Goal: Transaction & Acquisition: Obtain resource

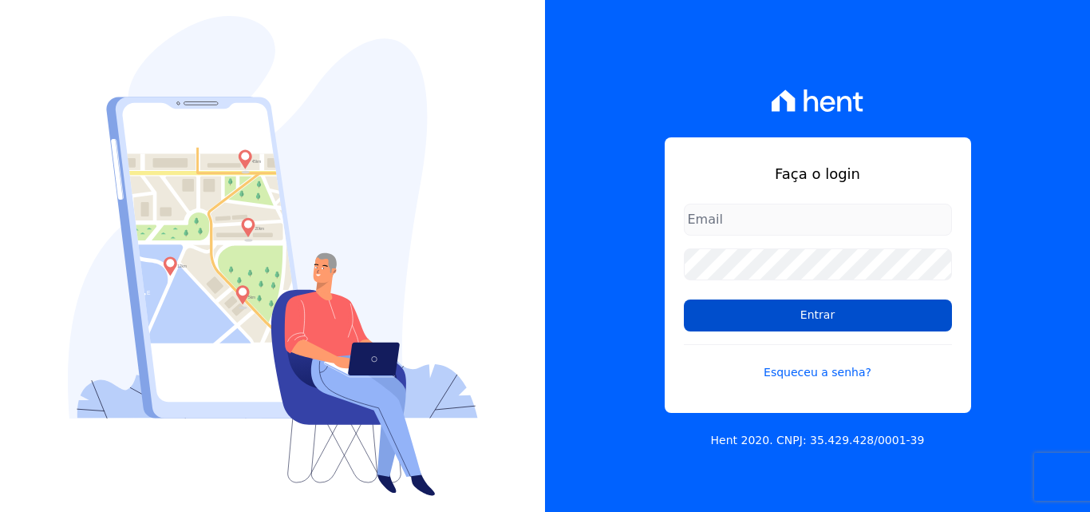
type input "atendimentooasis@celinaguimaraes.com.br"
click at [733, 314] on input "Entrar" at bounding box center [818, 315] width 268 height 32
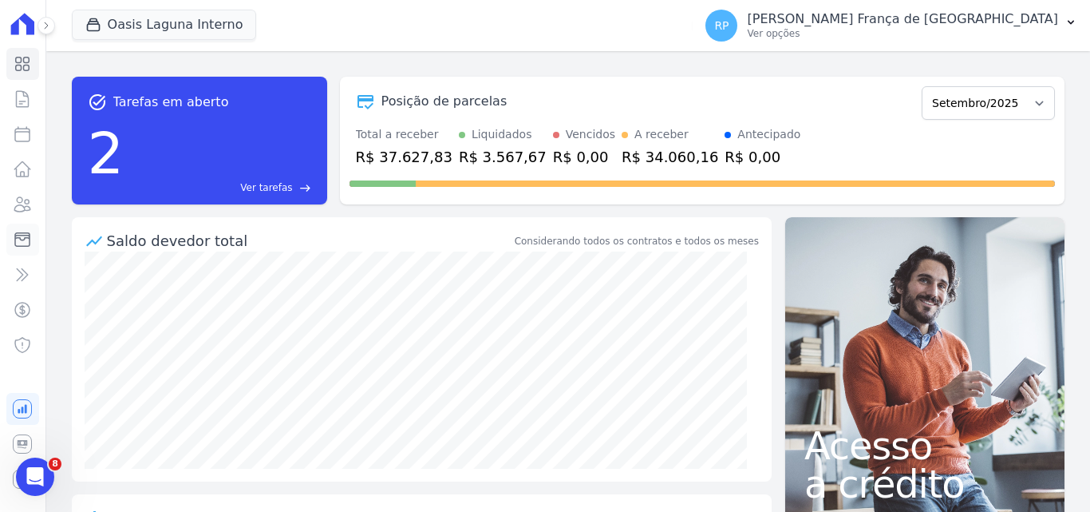
click at [20, 235] on icon at bounding box center [22, 239] width 19 height 19
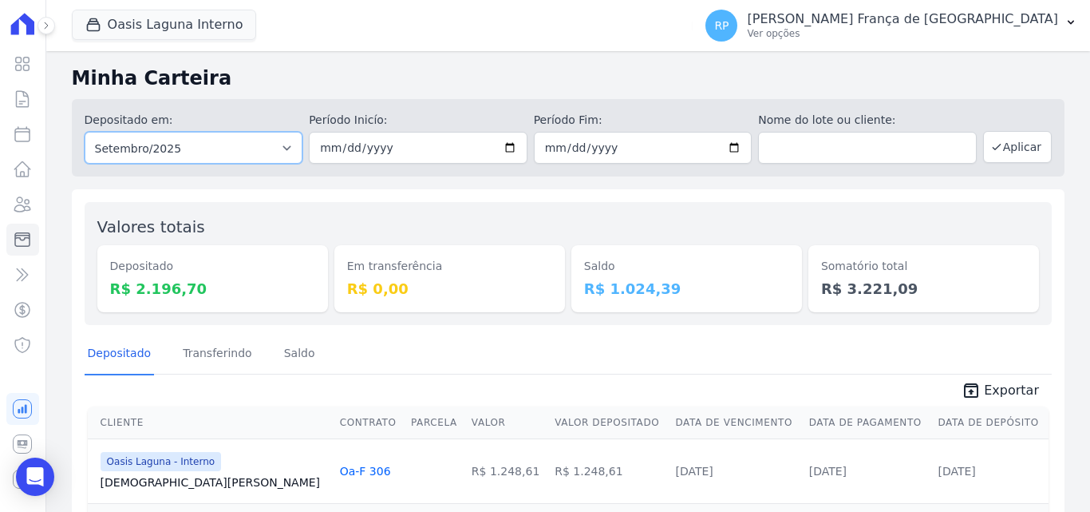
click at [205, 152] on select "Todos os meses Janeiro/2020 Fevereiro/2020 Março/2020 Abril/2020 Maio/2020 Junh…" at bounding box center [194, 148] width 219 height 32
select select "all"
click at [85, 132] on select "Todos os meses Janeiro/2020 Fevereiro/2020 Março/2020 Abril/2020 Maio/2020 Junh…" at bounding box center [194, 148] width 219 height 32
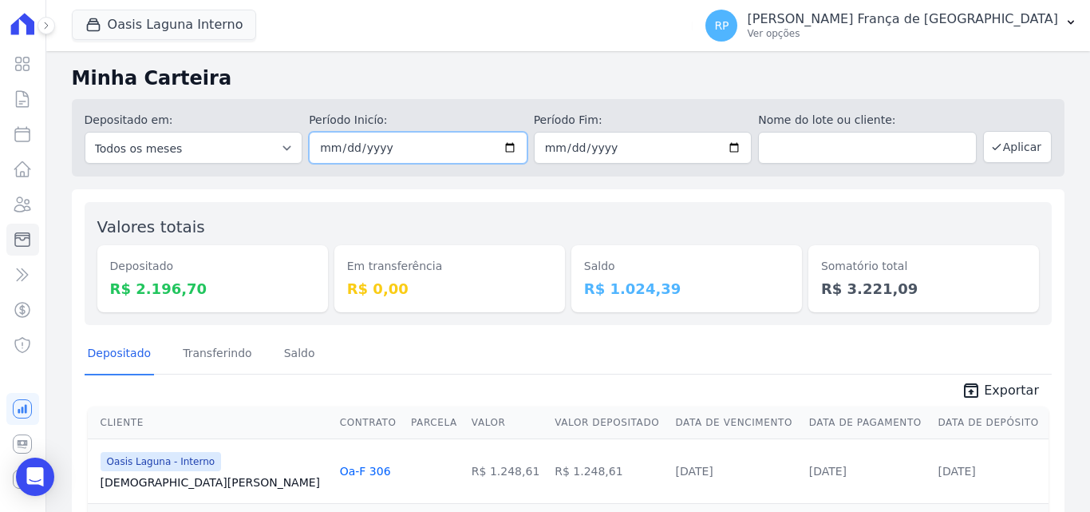
click at [501, 140] on input "date" at bounding box center [418, 148] width 219 height 32
click at [508, 149] on input "date" at bounding box center [418, 148] width 219 height 32
type input "[DATE]"
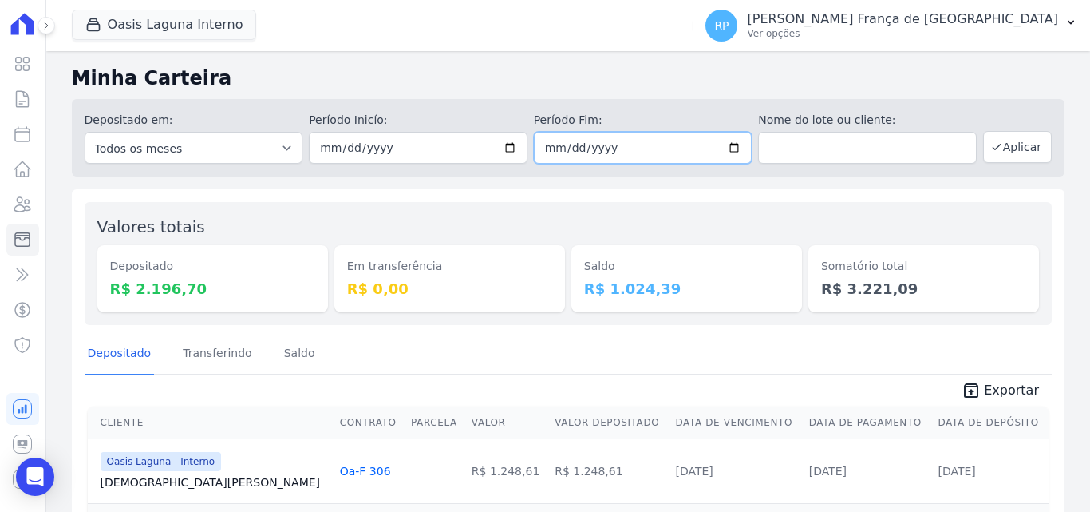
click at [726, 144] on input "date" at bounding box center [643, 148] width 219 height 32
type input "[DATE]"
click at [1031, 138] on button "Aplicar" at bounding box center [1017, 147] width 69 height 32
click at [132, 30] on button "Oasis Laguna Interno" at bounding box center [164, 25] width 185 height 30
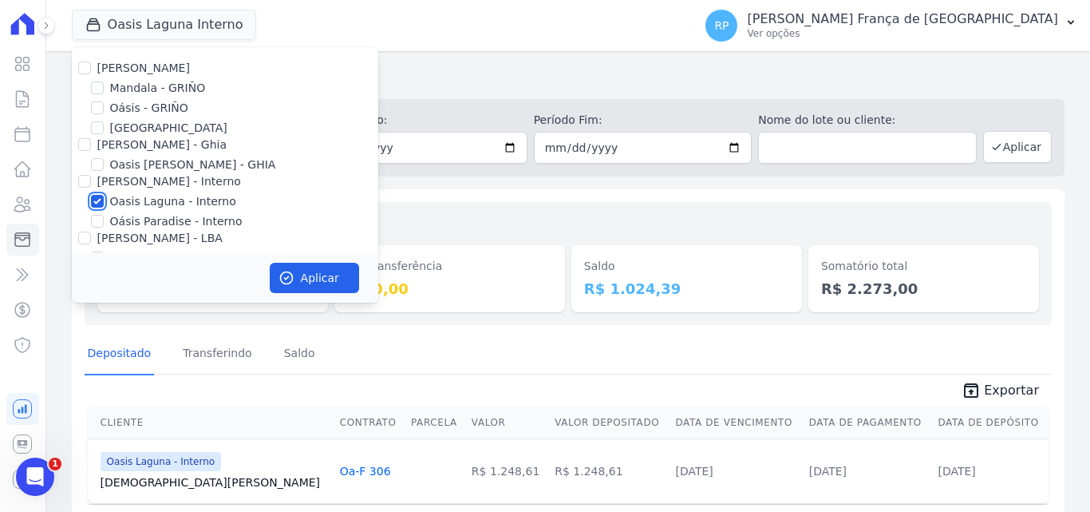
click at [97, 200] on input "Oasis Laguna - Interno" at bounding box center [97, 201] width 13 height 13
checkbox input "false"
click at [92, 103] on input "Oásis - GRIÑO" at bounding box center [97, 107] width 13 height 13
checkbox input "true"
click at [303, 273] on button "Aplicar" at bounding box center [314, 278] width 89 height 30
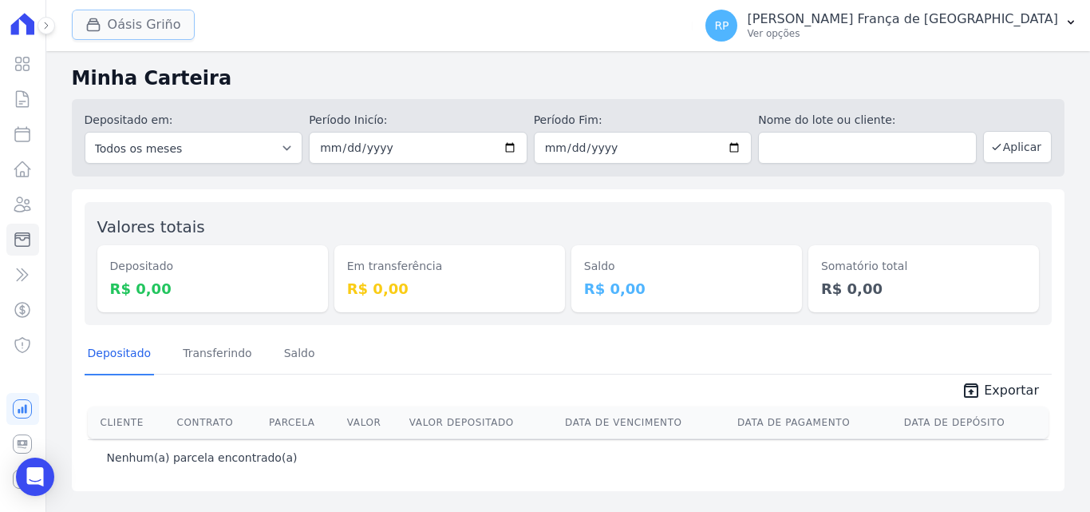
click at [141, 21] on button "Oásis Griño" at bounding box center [133, 25] width 123 height 30
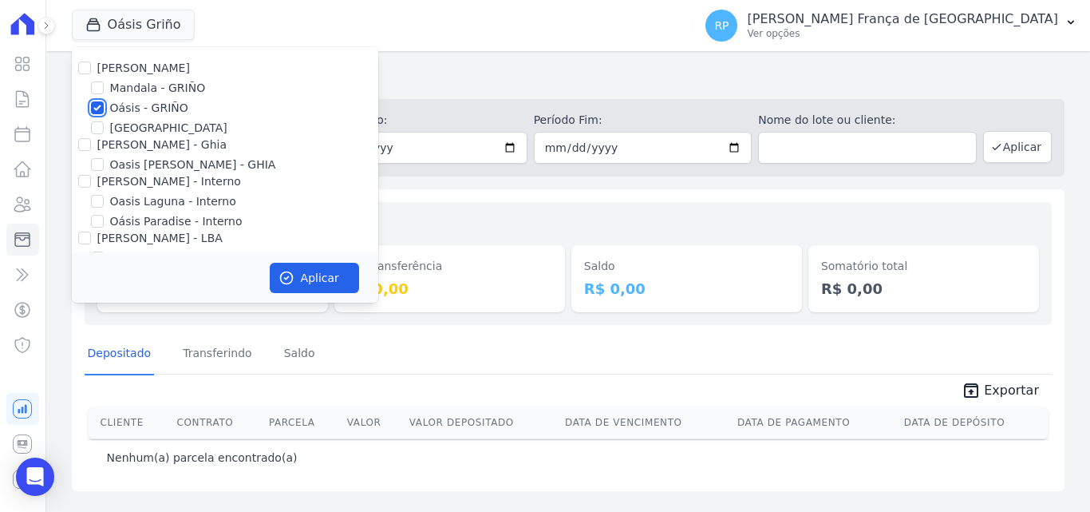
click at [93, 104] on input "Oásis - GRIÑO" at bounding box center [97, 107] width 13 height 13
checkbox input "false"
click at [82, 143] on input "[PERSON_NAME] - Ghia" at bounding box center [84, 144] width 13 height 13
checkbox input "true"
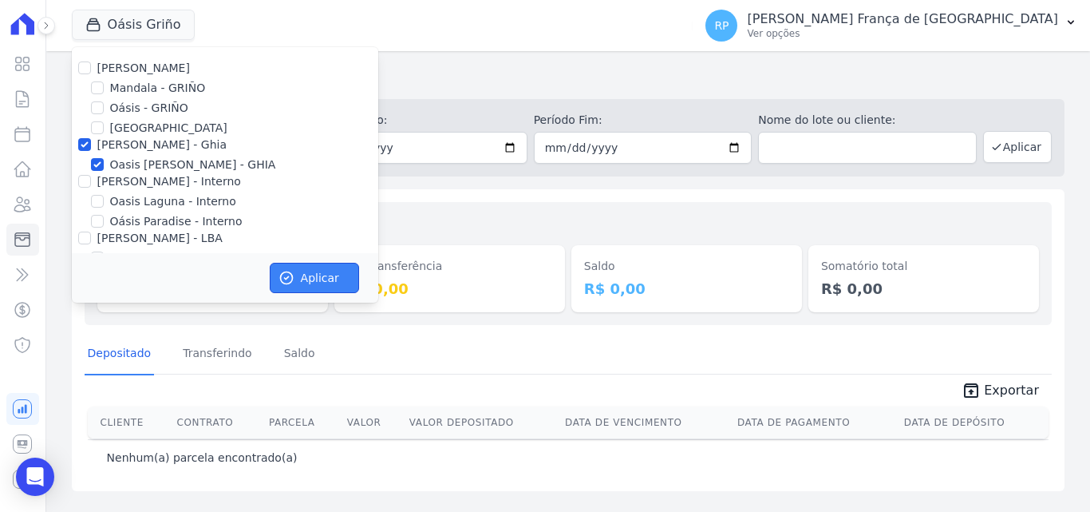
click at [298, 269] on button "Aplicar" at bounding box center [314, 278] width 89 height 30
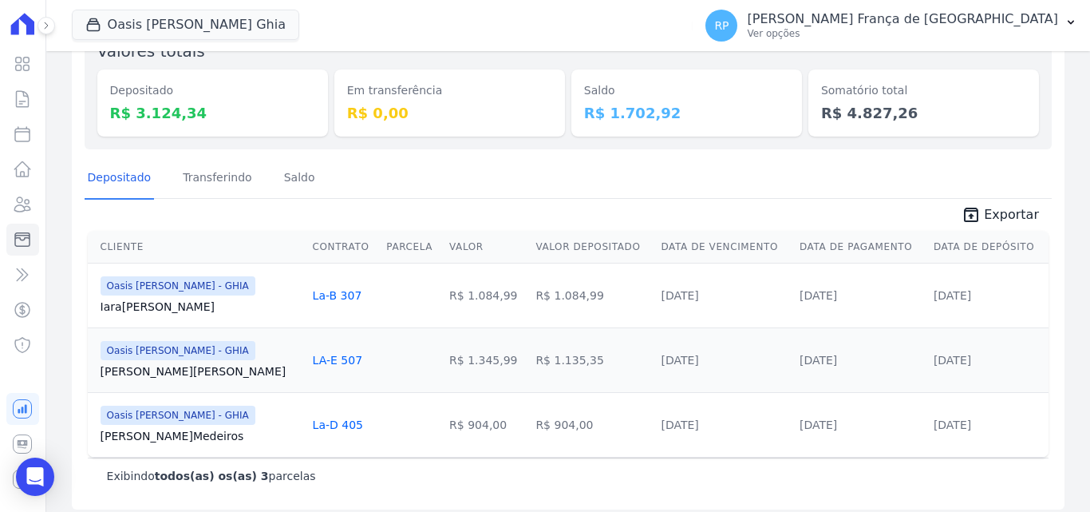
scroll to position [186, 0]
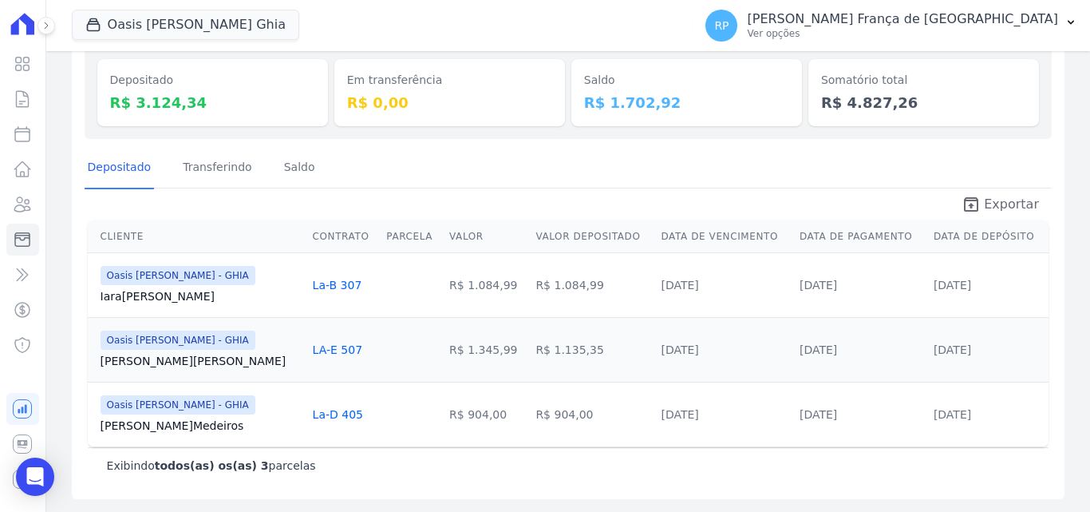
click at [1011, 195] on span "Exportar" at bounding box center [1011, 204] width 55 height 19
click at [189, 33] on button "Oasis Celina Guimaraes Ghia" at bounding box center [185, 25] width 227 height 30
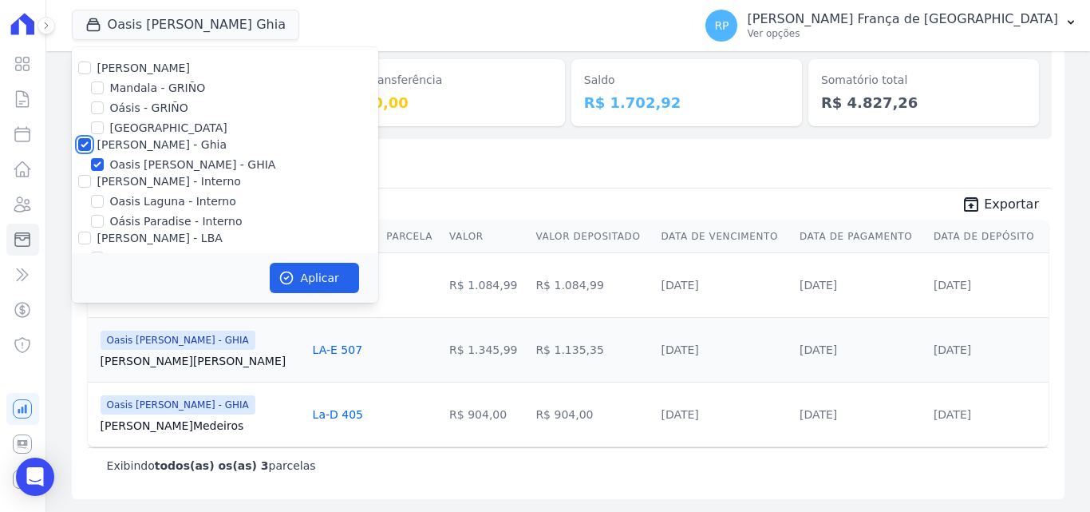
click at [81, 140] on input "[PERSON_NAME] - Ghia" at bounding box center [84, 144] width 13 height 13
checkbox input "false"
click at [81, 177] on input "[PERSON_NAME] - Interno" at bounding box center [84, 181] width 13 height 13
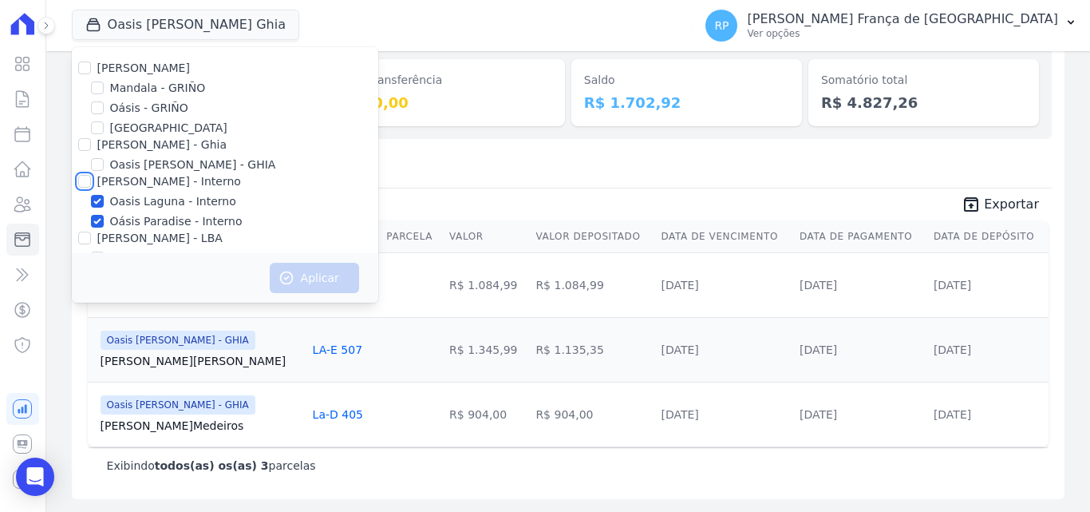
checkbox input "true"
click at [352, 280] on button "Aplicar" at bounding box center [314, 278] width 89 height 30
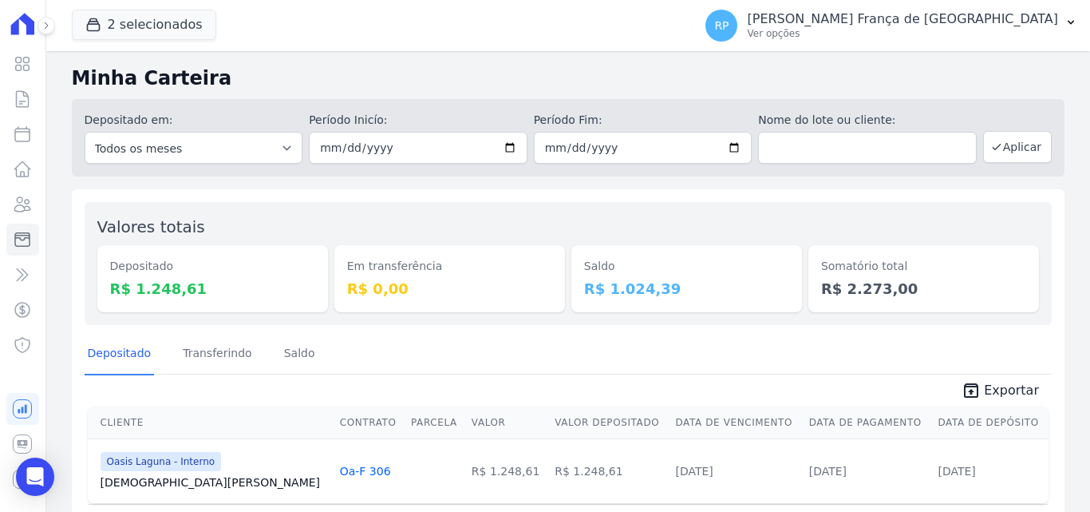
scroll to position [57, 0]
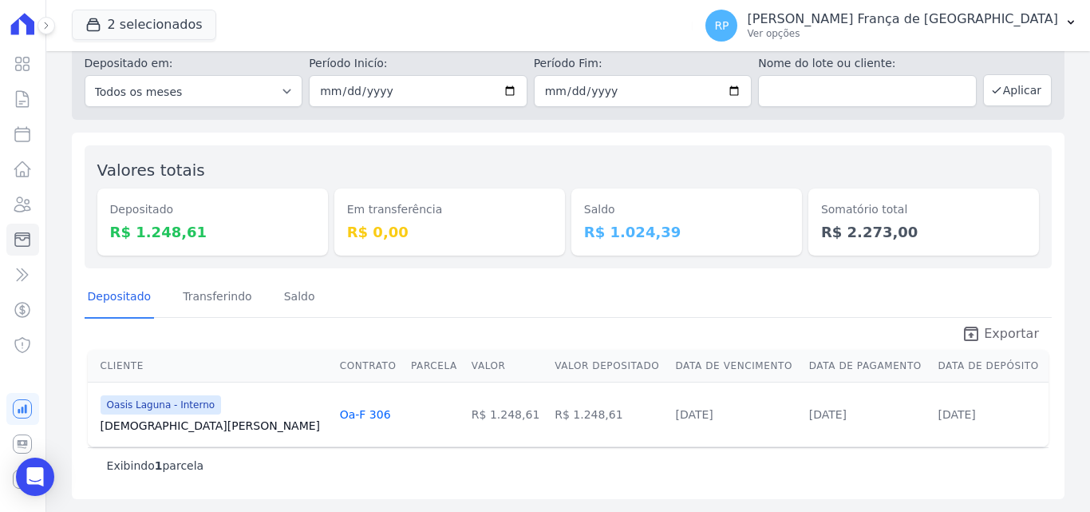
click at [978, 335] on link "unarchive Exportar" at bounding box center [1000, 335] width 103 height 22
click at [115, 22] on button "2 selecionados" at bounding box center [144, 25] width 144 height 30
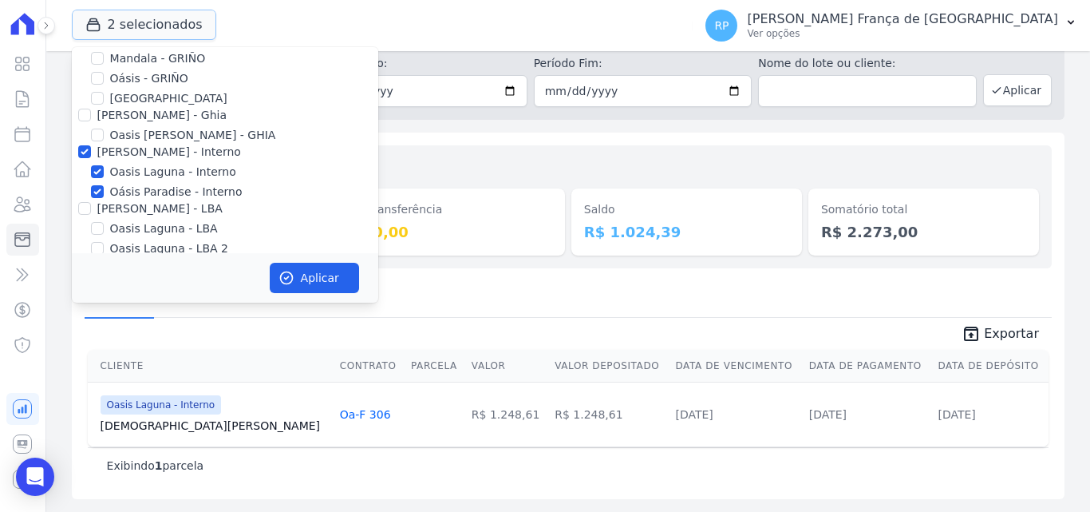
scroll to position [46, 0]
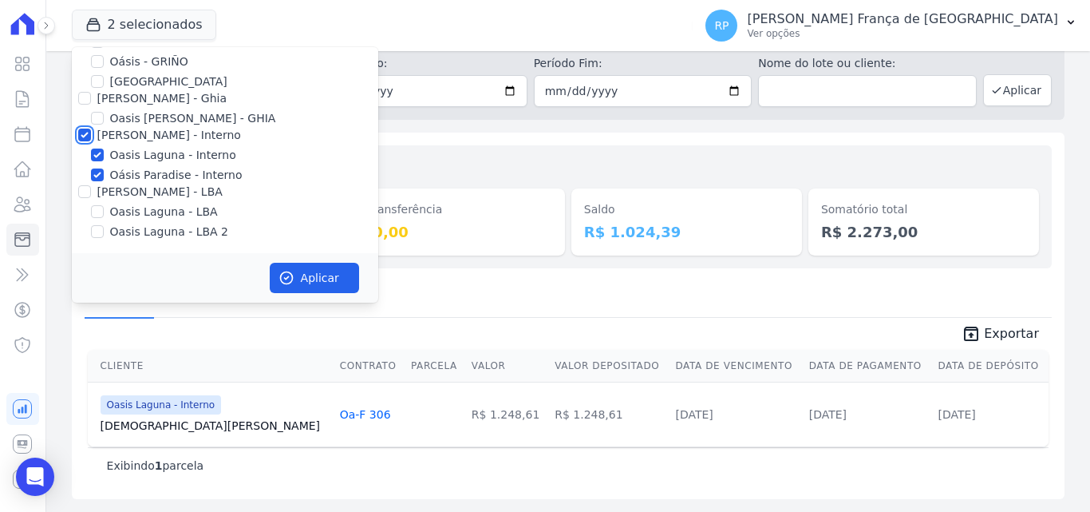
click at [85, 129] on input "[PERSON_NAME] - Interno" at bounding box center [84, 134] width 13 height 13
checkbox input "false"
click at [89, 188] on input "[PERSON_NAME] - LBA" at bounding box center [84, 191] width 13 height 13
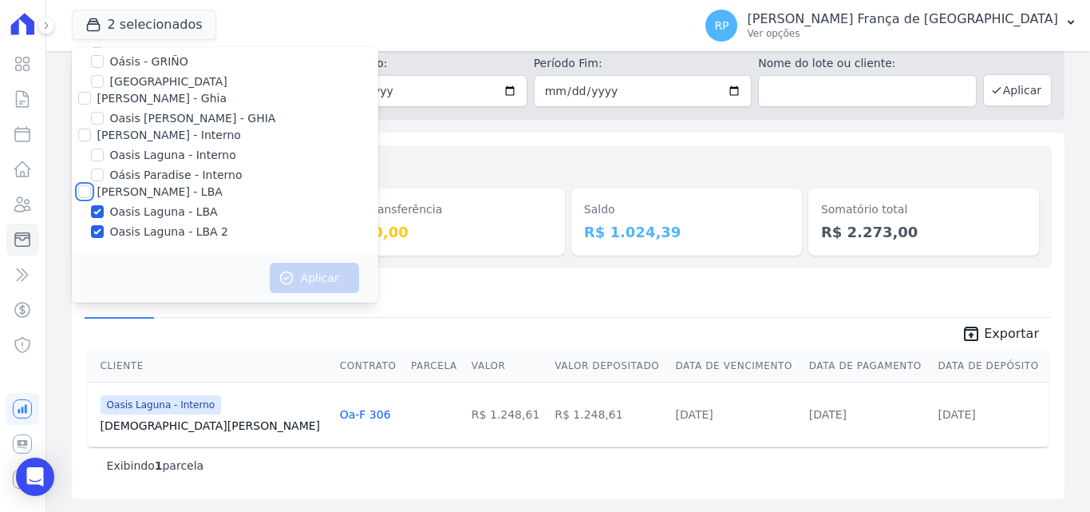
checkbox input "true"
click at [335, 272] on button "Aplicar" at bounding box center [314, 278] width 89 height 30
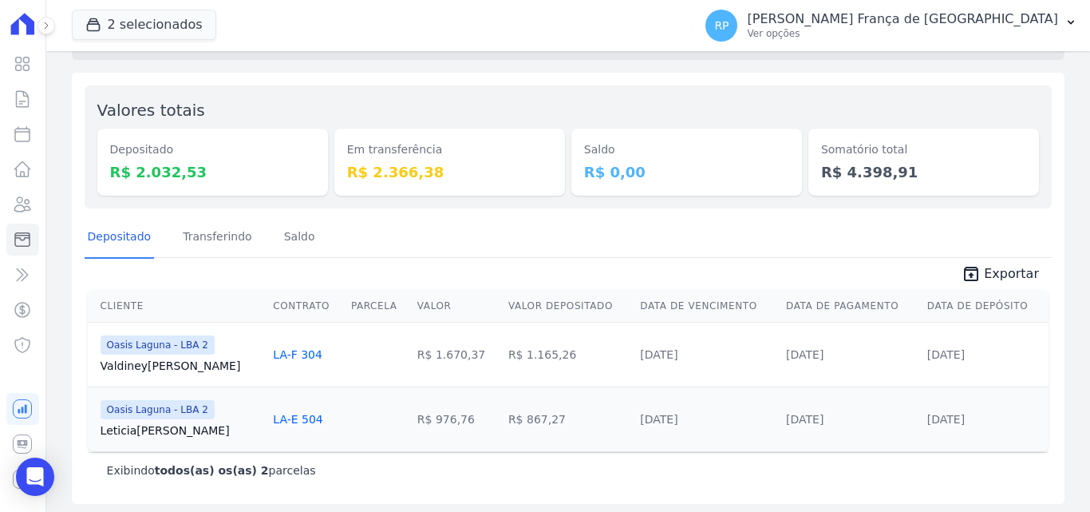
scroll to position [121, 0]
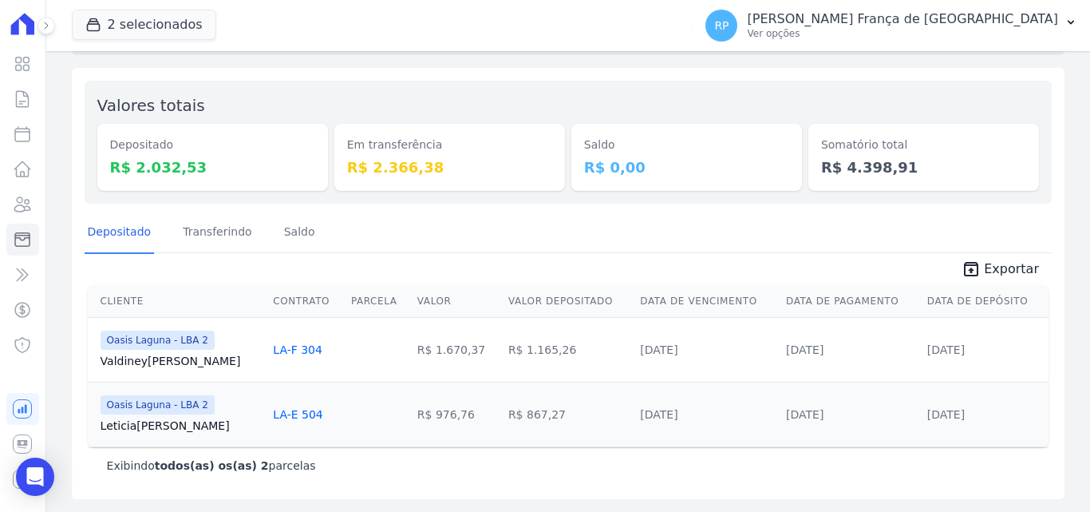
click at [978, 255] on span "unarchive Exportar" at bounding box center [568, 267] width 967 height 29
click at [967, 274] on icon "unarchive" at bounding box center [971, 268] width 19 height 19
